Goal: Transaction & Acquisition: Book appointment/travel/reservation

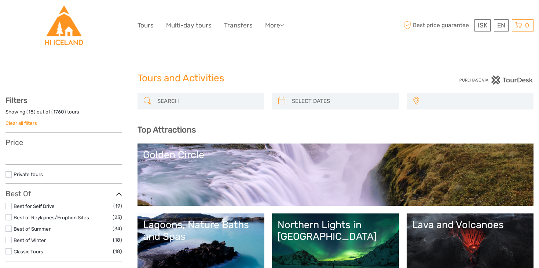
select select
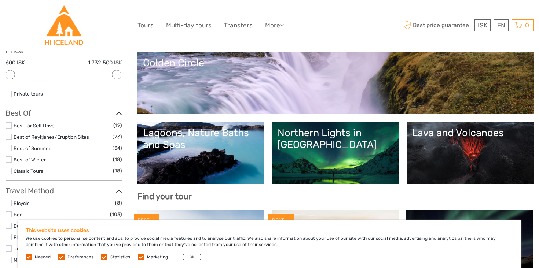
click at [190, 256] on button "OK" at bounding box center [191, 257] width 19 height 7
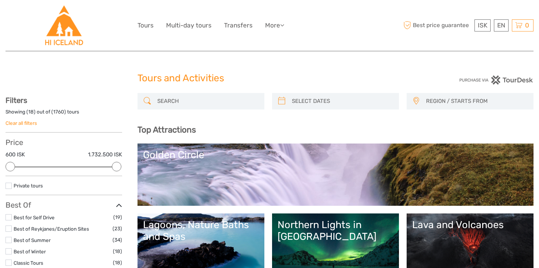
type input "09/09/2025"
click at [316, 98] on input "search" at bounding box center [342, 101] width 106 height 13
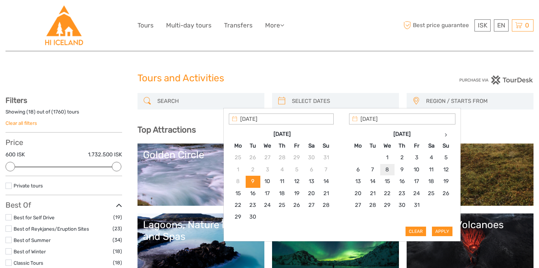
type input "08/10/2025"
type input "13/10/2025"
type input "08/10/2025"
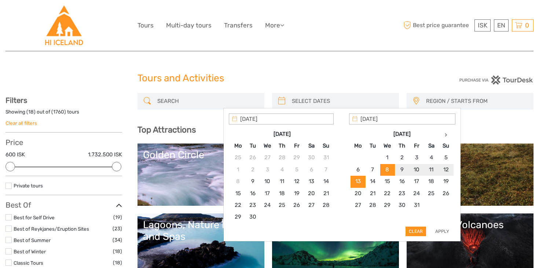
click at [436, 231] on button "Apply" at bounding box center [442, 232] width 21 height 10
type input "08/10/2025 - 13/10/2025"
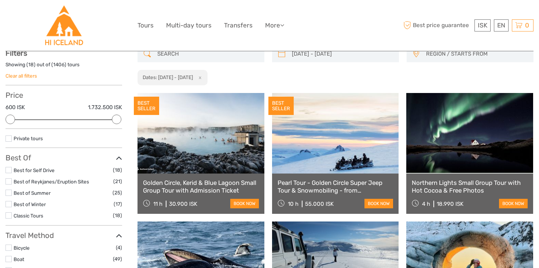
scroll to position [48, 0]
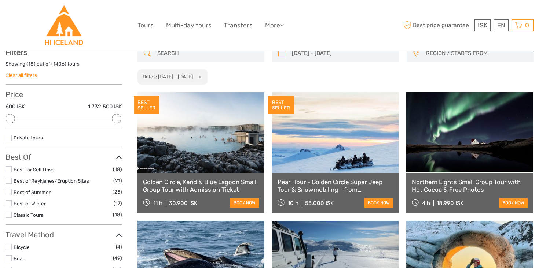
click at [348, 80] on div "08/10/2025 - 13/10/2025 REGION / STARTS FROM Capital Region East North Northeas…" at bounding box center [335, 65] width 396 height 40
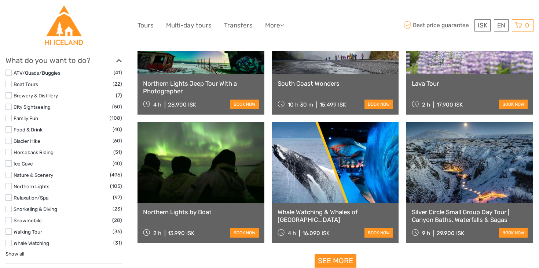
scroll to position [661, 0]
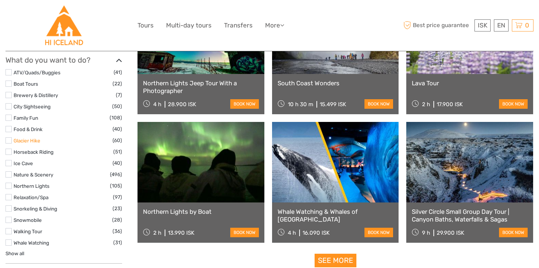
click at [36, 142] on link "Glacier Hike" at bounding box center [27, 141] width 27 height 6
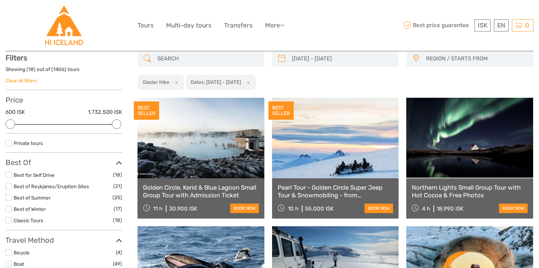
scroll to position [41, 0]
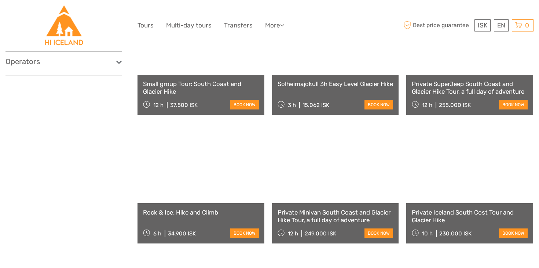
scroll to position [533, 0]
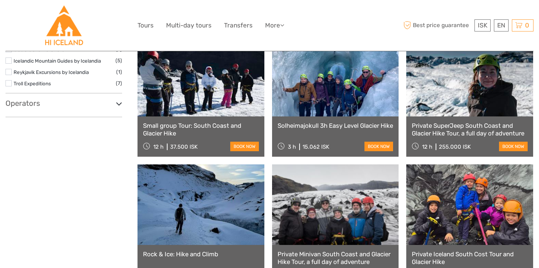
click at [89, 218] on div "Show filters Hide filters Filters Showing ( 18 ) out of ( 60 ) tours Clear all …" at bounding box center [71, 26] width 132 height 847
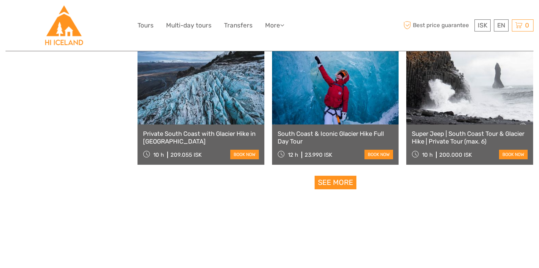
scroll to position [736, 0]
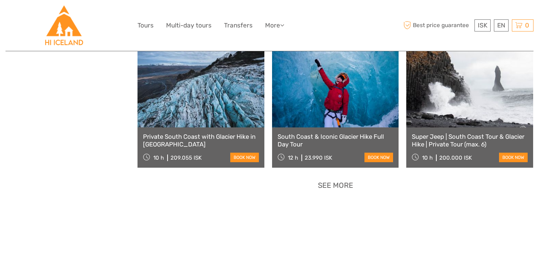
click at [343, 188] on link "See more" at bounding box center [335, 186] width 42 height 14
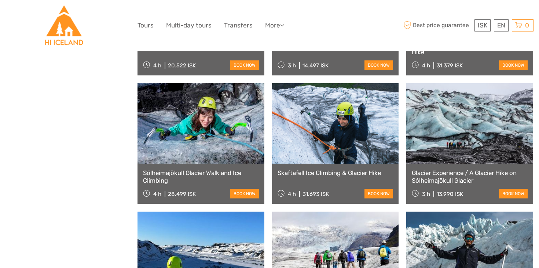
scroll to position [1343, 0]
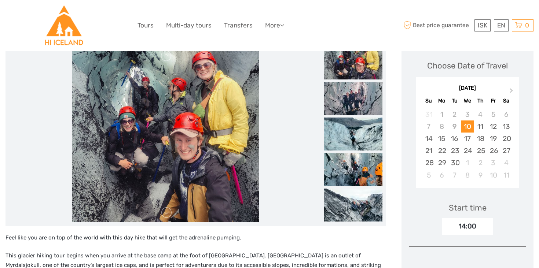
scroll to position [101, 0]
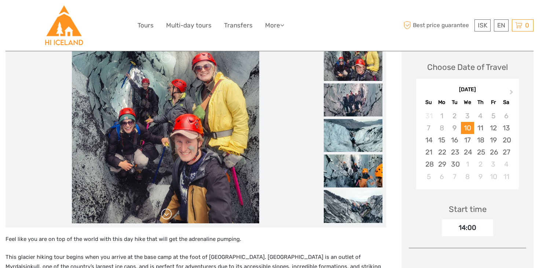
click at [165, 214] on link at bounding box center [166, 214] width 12 height 12
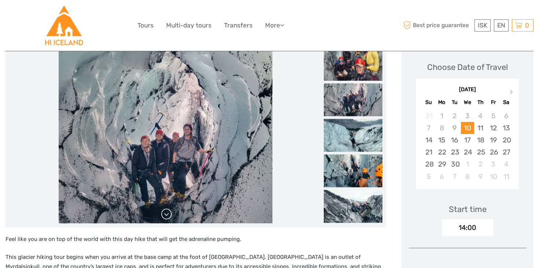
click at [165, 213] on link at bounding box center [166, 214] width 12 height 12
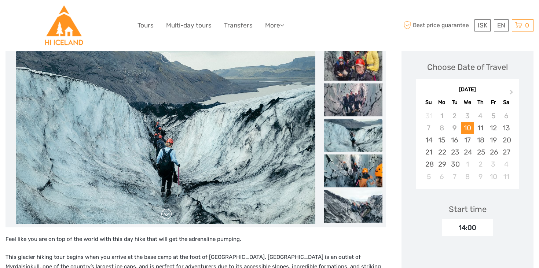
click at [165, 213] on link at bounding box center [166, 214] width 12 height 12
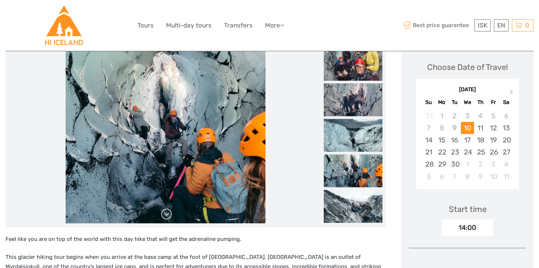
click at [165, 213] on link at bounding box center [166, 214] width 12 height 12
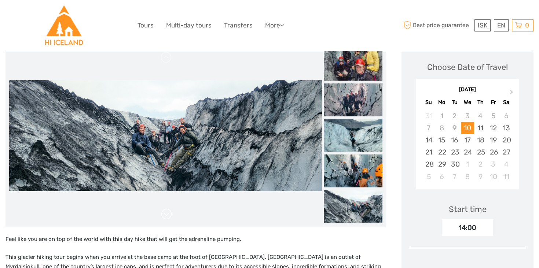
click at [165, 213] on link at bounding box center [166, 214] width 12 height 12
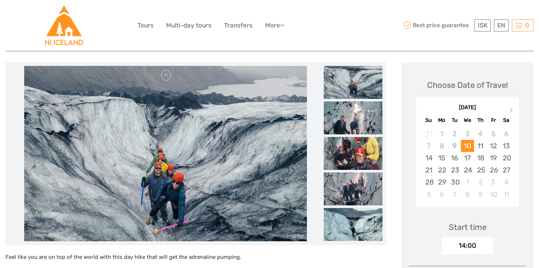
scroll to position [0, 0]
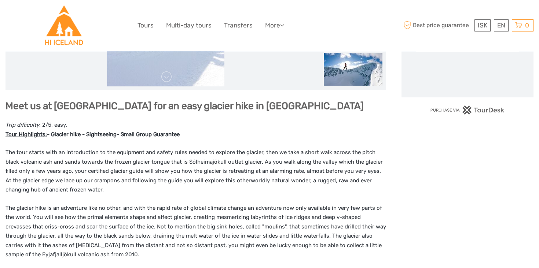
scroll to position [240, 0]
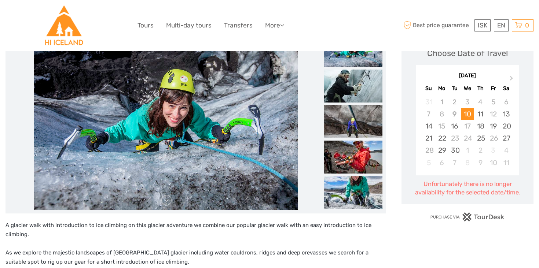
scroll to position [74, 0]
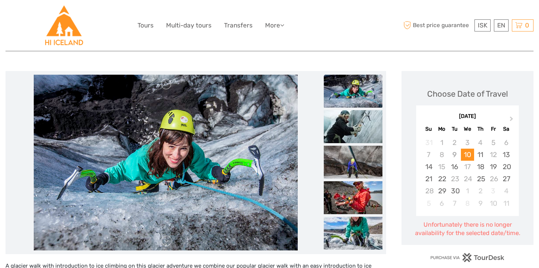
click at [142, 232] on img at bounding box center [166, 163] width 264 height 176
click at [163, 236] on link at bounding box center [166, 241] width 12 height 12
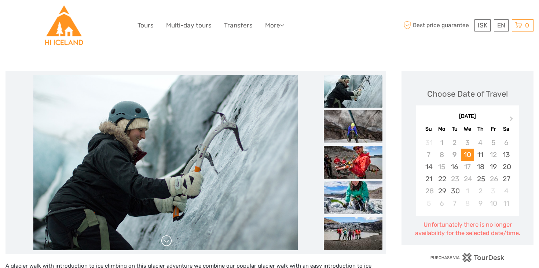
click at [165, 237] on link at bounding box center [166, 241] width 12 height 12
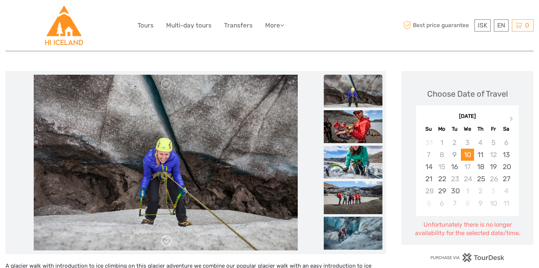
click at [165, 237] on link at bounding box center [166, 241] width 12 height 12
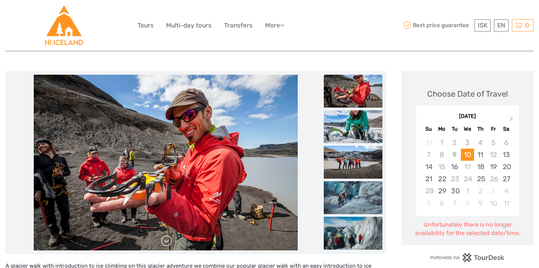
click at [165, 237] on link at bounding box center [166, 241] width 12 height 12
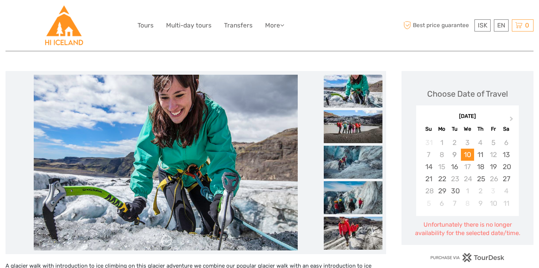
click at [165, 238] on link at bounding box center [166, 241] width 12 height 12
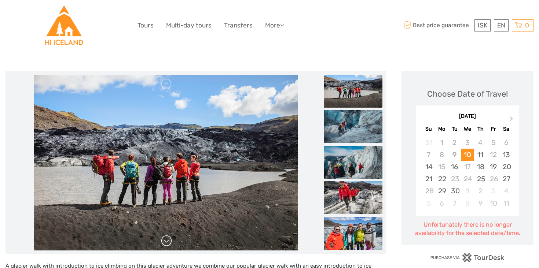
click at [165, 238] on link at bounding box center [166, 241] width 12 height 12
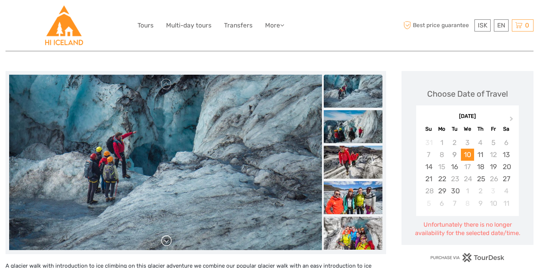
click at [165, 238] on link at bounding box center [166, 241] width 12 height 12
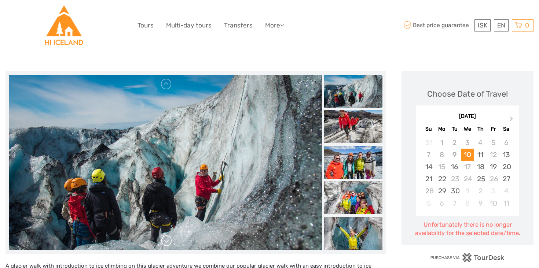
click at [165, 238] on link at bounding box center [166, 241] width 12 height 12
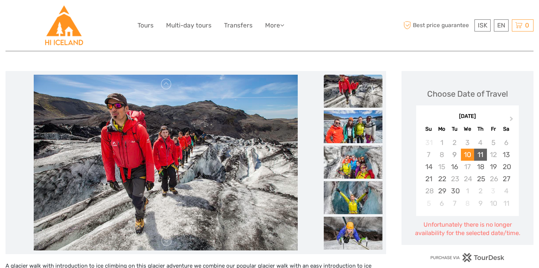
click at [479, 156] on div "11" at bounding box center [480, 155] width 13 height 12
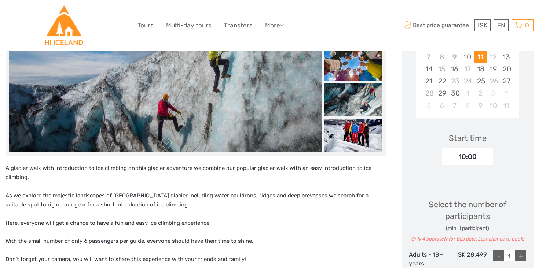
scroll to position [170, 0]
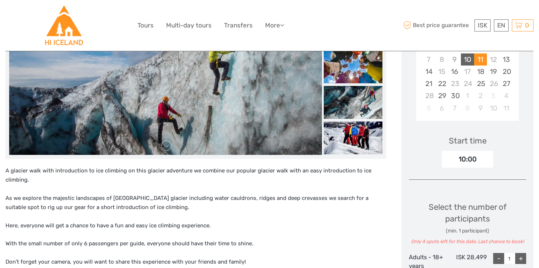
click at [467, 58] on div "10" at bounding box center [467, 59] width 13 height 12
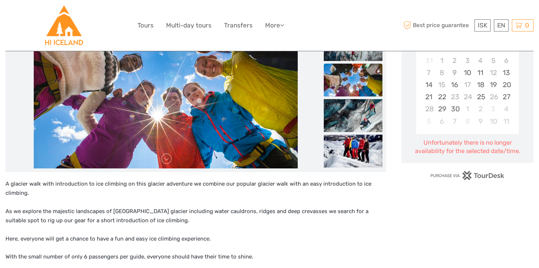
scroll to position [151, 0]
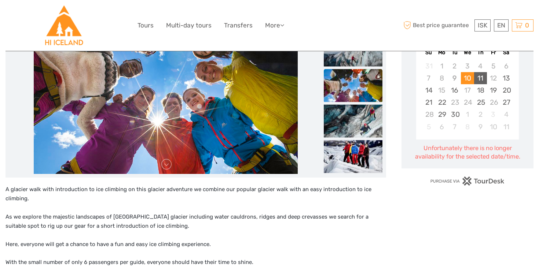
click at [480, 78] on div "11" at bounding box center [480, 78] width 13 height 12
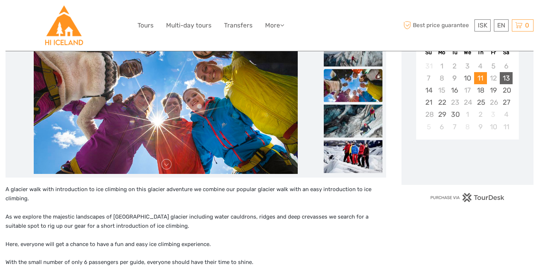
click at [508, 80] on div "13" at bounding box center [505, 78] width 13 height 12
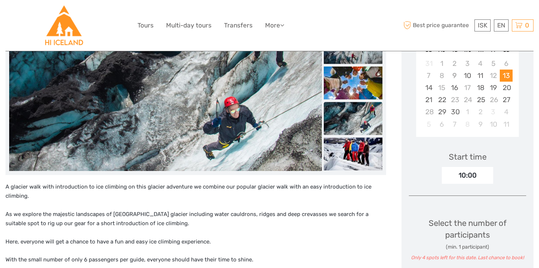
scroll to position [147, 0]
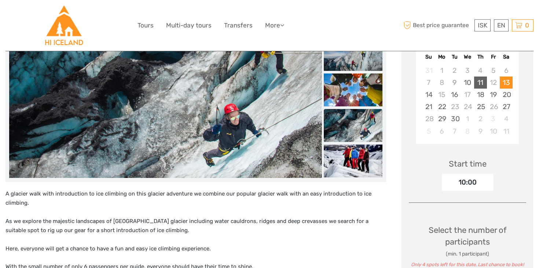
click at [481, 83] on div "11" at bounding box center [480, 83] width 13 height 12
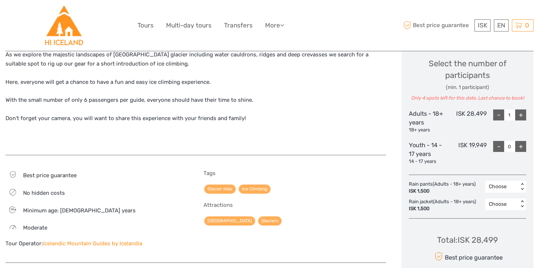
scroll to position [317, 0]
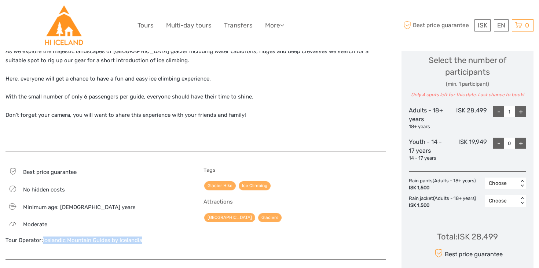
copy link "Icelandic Mountain Guides by Icelandia"
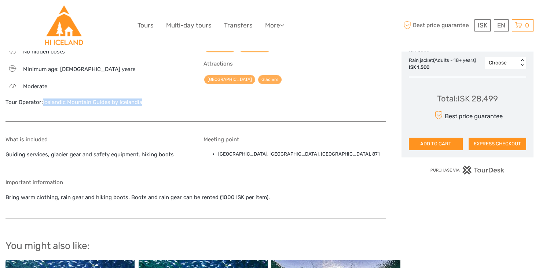
scroll to position [402, 0]
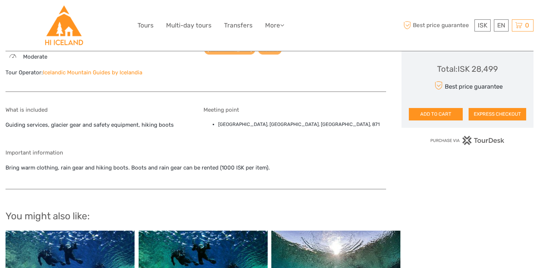
click at [159, 131] on div "What is included Guiding services, glacier gear and safety equipment, hiking bo…" at bounding box center [96, 123] width 182 height 32
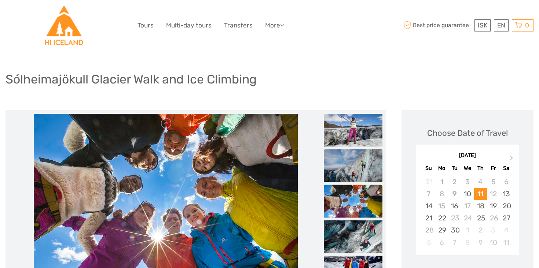
scroll to position [97, 0]
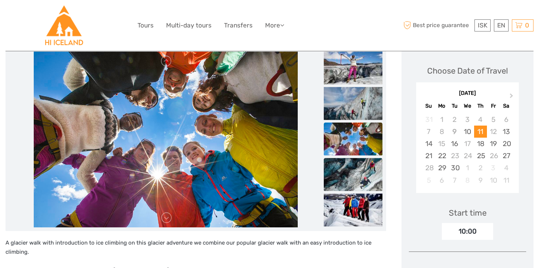
click at [358, 174] on img at bounding box center [353, 174] width 59 height 33
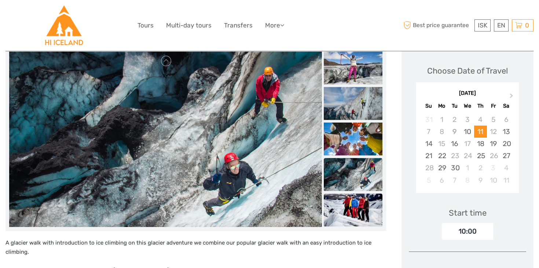
click at [356, 202] on img at bounding box center [353, 209] width 59 height 33
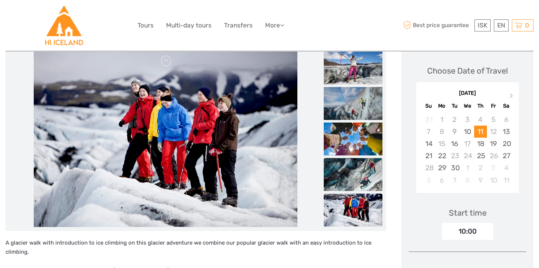
click at [355, 178] on img at bounding box center [353, 174] width 59 height 33
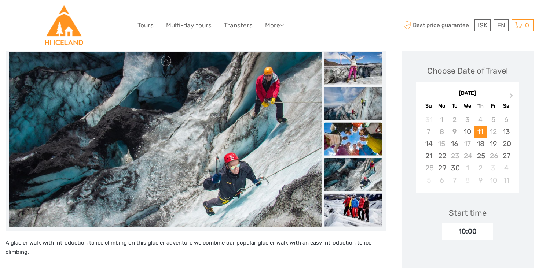
click at [348, 146] on img at bounding box center [353, 138] width 59 height 33
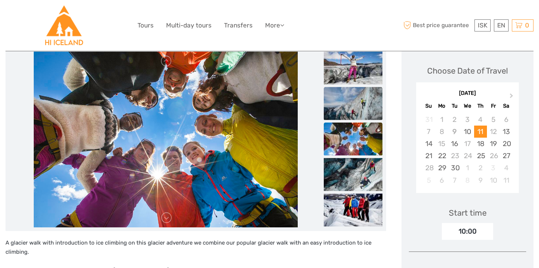
click at [348, 115] on img at bounding box center [353, 103] width 59 height 33
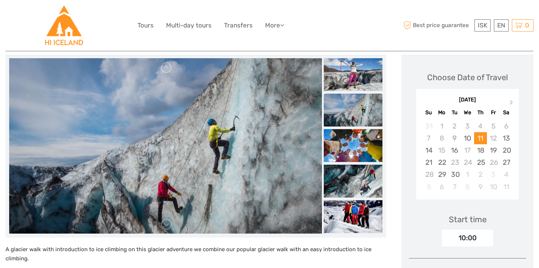
scroll to position [86, 0]
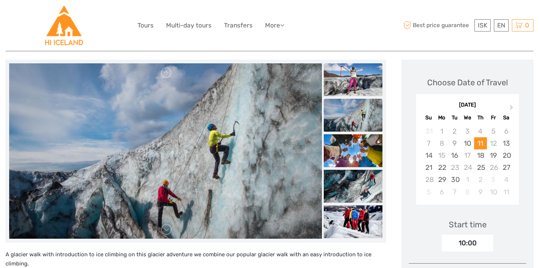
click at [347, 83] on img at bounding box center [353, 79] width 59 height 33
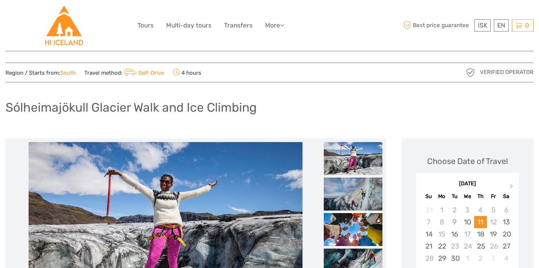
scroll to position [77, 0]
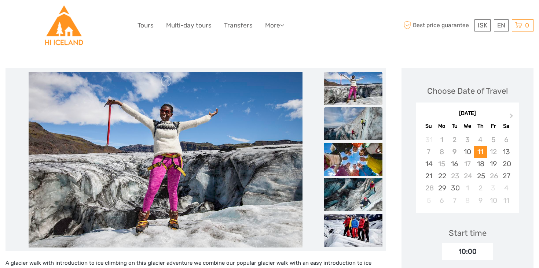
click at [352, 133] on img at bounding box center [353, 123] width 59 height 33
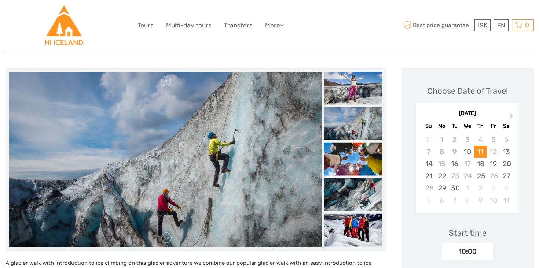
click at [349, 155] on img at bounding box center [353, 159] width 59 height 33
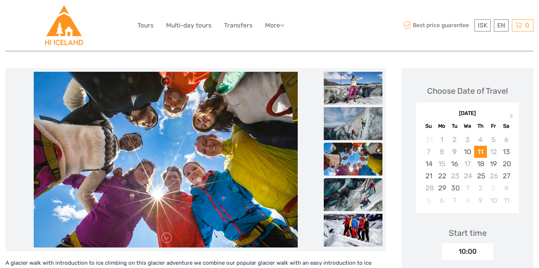
click at [356, 202] on img at bounding box center [353, 194] width 59 height 33
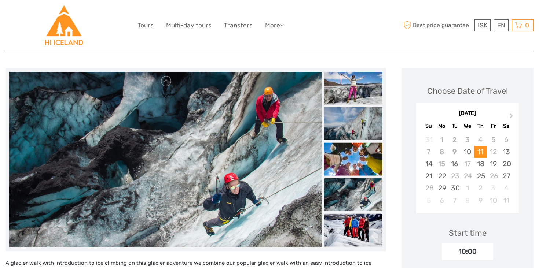
click at [359, 227] on img at bounding box center [353, 230] width 59 height 33
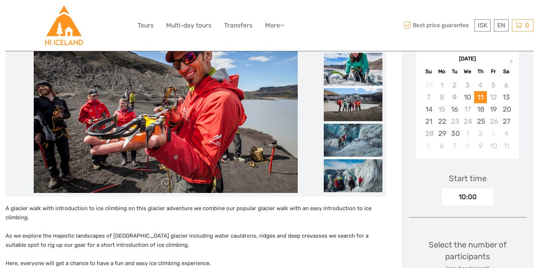
scroll to position [134, 0]
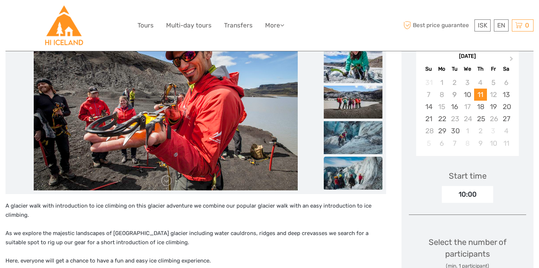
click at [356, 178] on img at bounding box center [353, 173] width 59 height 33
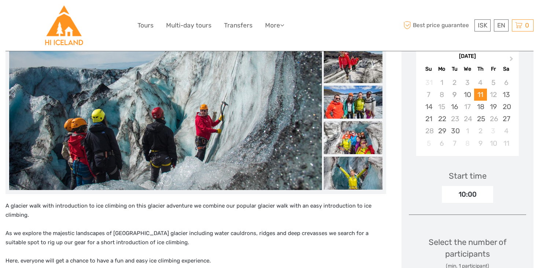
click at [348, 144] on img at bounding box center [353, 137] width 59 height 33
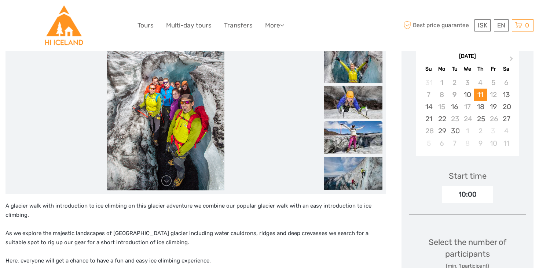
click at [344, 136] on img at bounding box center [353, 137] width 59 height 33
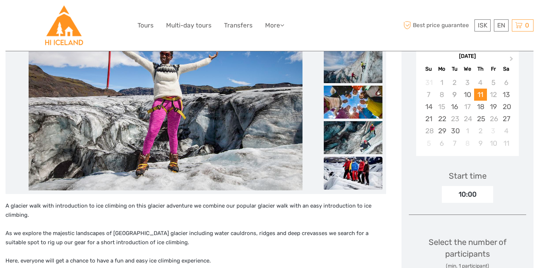
click at [344, 157] on img at bounding box center [353, 173] width 59 height 33
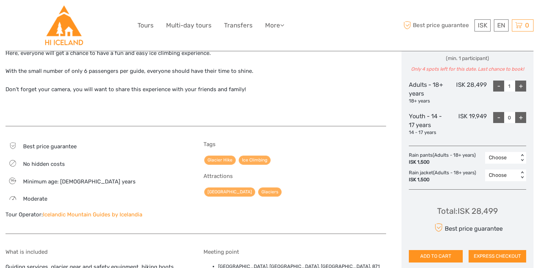
scroll to position [457, 0]
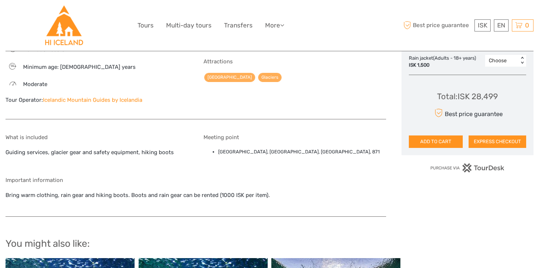
click at [90, 101] on link "Icelandic Mountain Guides by Icelandia" at bounding box center [92, 100] width 99 height 7
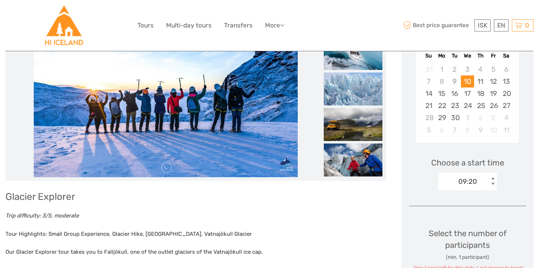
scroll to position [145, 0]
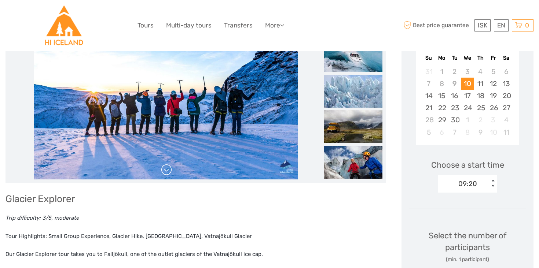
click at [168, 167] on link at bounding box center [166, 170] width 12 height 12
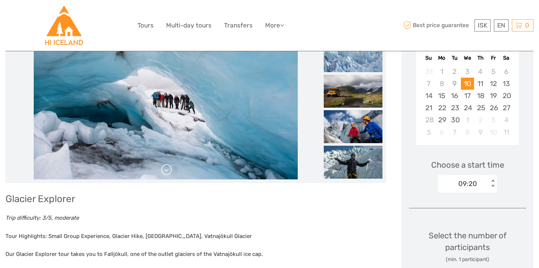
click at [168, 167] on link at bounding box center [166, 170] width 12 height 12
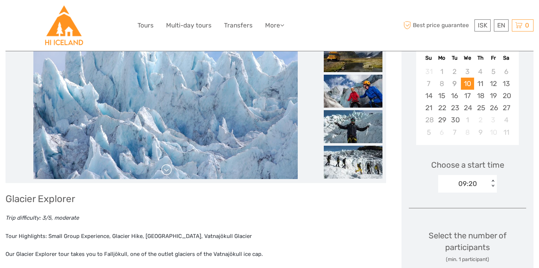
click at [168, 167] on link at bounding box center [166, 170] width 12 height 12
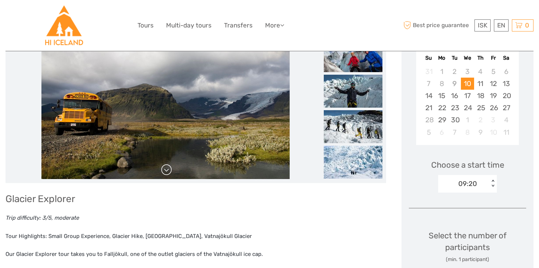
click at [168, 167] on link at bounding box center [166, 170] width 12 height 12
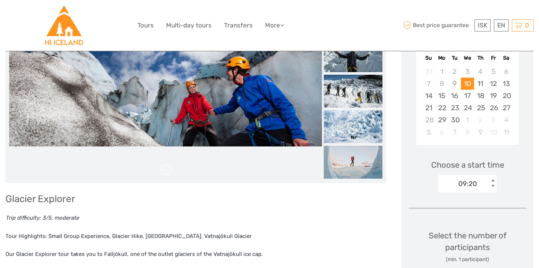
click at [168, 167] on link at bounding box center [166, 170] width 12 height 12
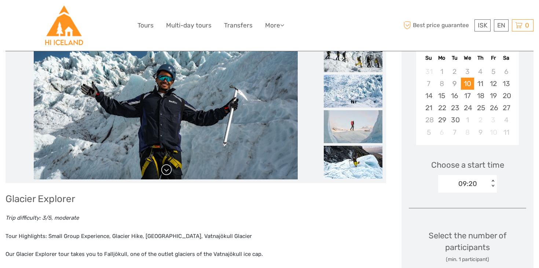
click at [168, 167] on link at bounding box center [166, 170] width 12 height 12
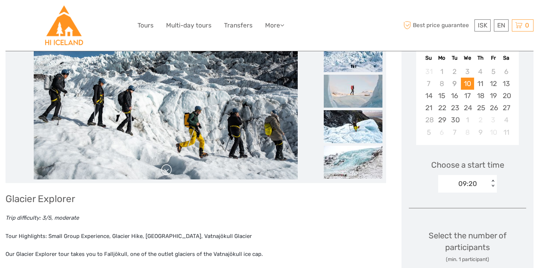
click at [168, 167] on link at bounding box center [166, 170] width 12 height 12
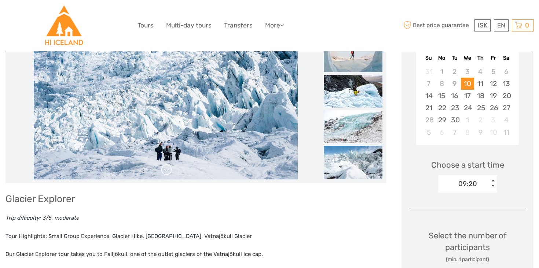
click at [168, 167] on link at bounding box center [166, 170] width 12 height 12
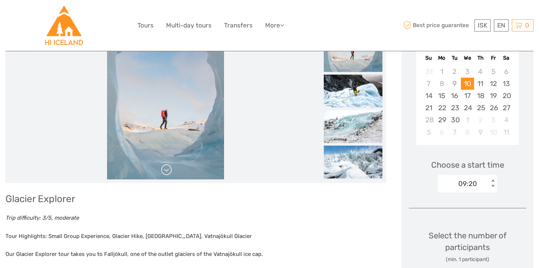
click at [168, 167] on link at bounding box center [166, 170] width 12 height 12
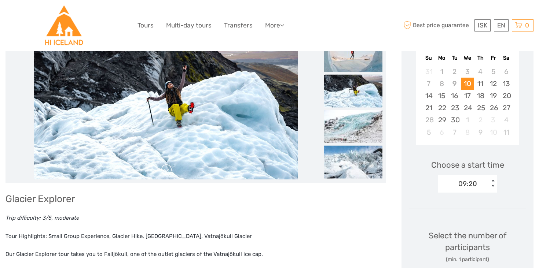
click at [168, 167] on link at bounding box center [166, 170] width 12 height 12
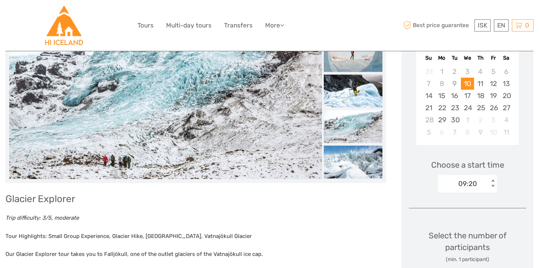
click at [168, 167] on link at bounding box center [166, 170] width 12 height 12
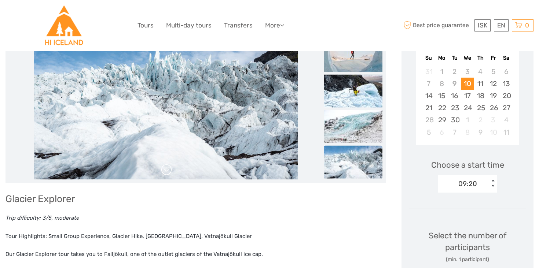
click at [168, 167] on link at bounding box center [166, 170] width 12 height 12
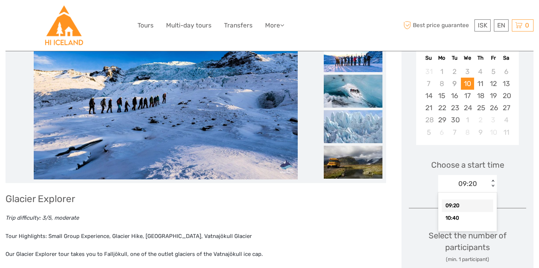
click at [486, 187] on div "09:20" at bounding box center [463, 183] width 51 height 11
click at [518, 203] on div "Choose Date of Travel Next Month [DATE] Su Mo Tu We Th Fr Sa 31 1 2 3 4 5 6 7 8…" at bounding box center [467, 247] width 132 height 494
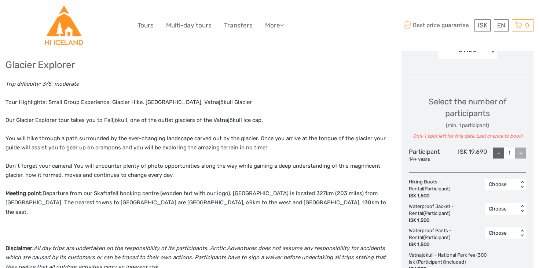
scroll to position [0, 0]
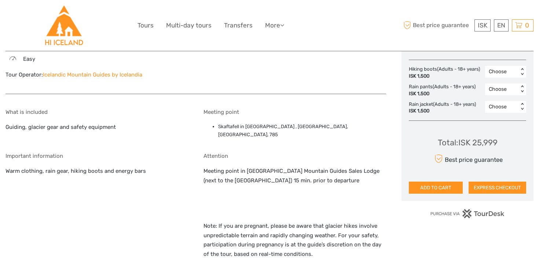
scroll to position [428, 0]
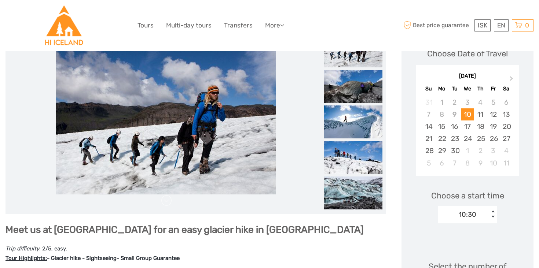
scroll to position [114, 0]
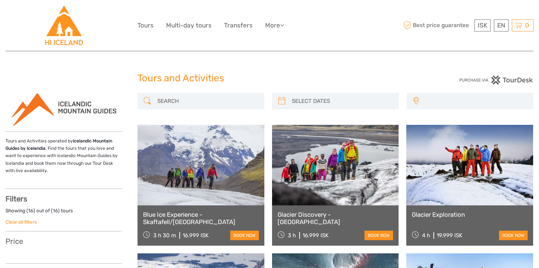
select select
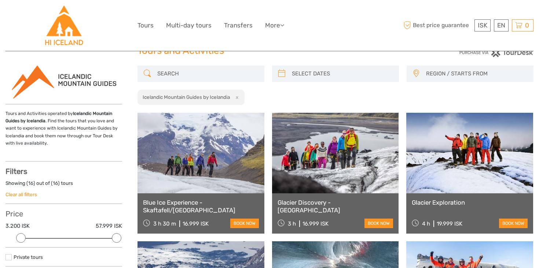
scroll to position [29, 0]
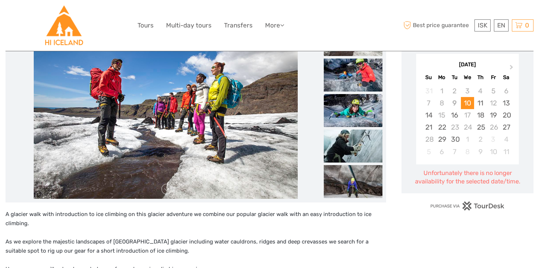
scroll to position [125, 0]
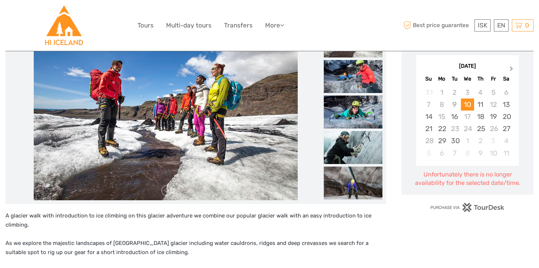
click at [511, 67] on span "Next Month" at bounding box center [511, 70] width 0 height 11
click at [492, 106] on div "10" at bounding box center [493, 105] width 13 height 12
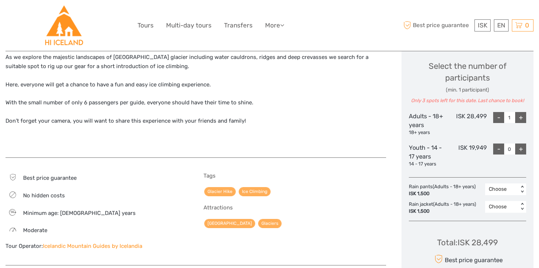
scroll to position [0, 0]
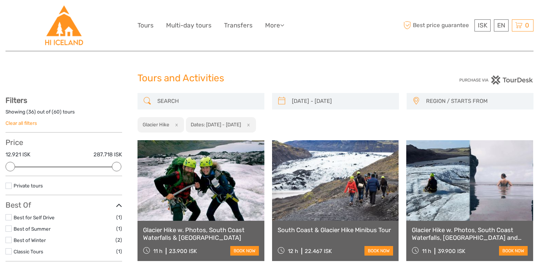
select select
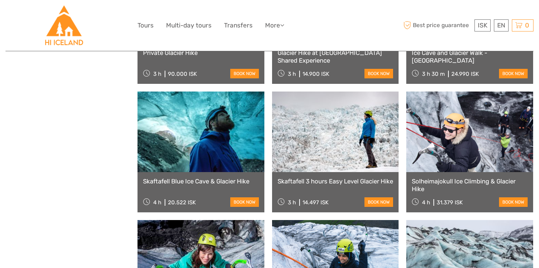
scroll to position [1204, 0]
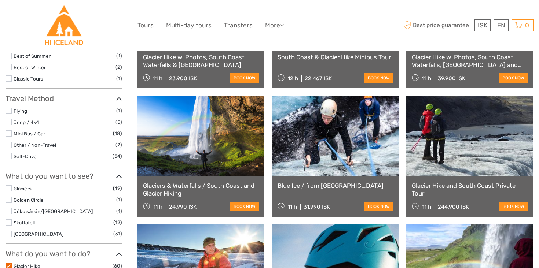
scroll to position [180, 0]
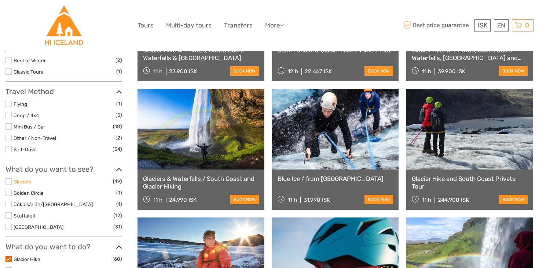
click at [31, 182] on link "Glaciers" at bounding box center [23, 182] width 18 height 6
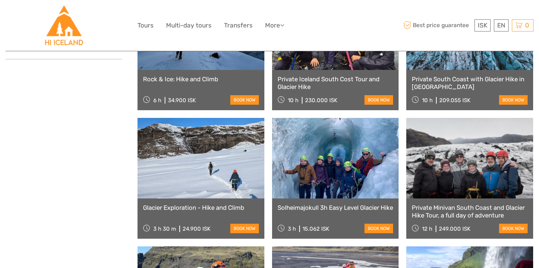
scroll to position [538, 0]
